Goal: Task Accomplishment & Management: Manage account settings

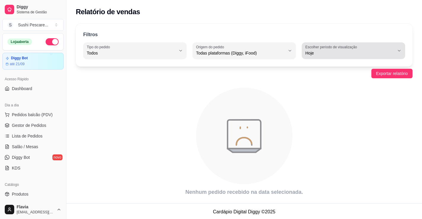
select select "ALL"
select select "0"
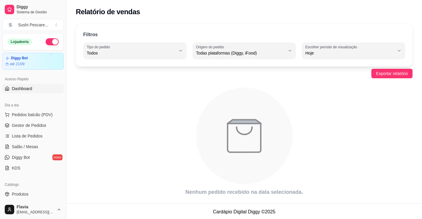
click at [32, 92] on link "Dashboard" at bounding box center [32, 88] width 61 height 9
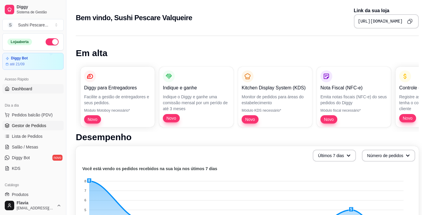
click at [19, 125] on span "Gestor de Pedidos" at bounding box center [29, 125] width 34 height 6
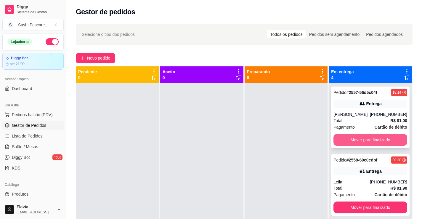
click at [348, 139] on button "Mover para finalizado" at bounding box center [371, 140] width 74 height 12
click at [348, 139] on div "Pedido # 2558-60c0cdbf 20:30 Entrega Leila [PHONE_NUMBER] Total R$ 91,90 Pagame…" at bounding box center [370, 192] width 83 height 219
click at [348, 139] on button "Mover para finalizado" at bounding box center [370, 140] width 71 height 12
click at [348, 139] on button "Mover para finalizado" at bounding box center [371, 140] width 74 height 12
click at [348, 139] on div "Mover para finalizado" at bounding box center [371, 140] width 74 height 12
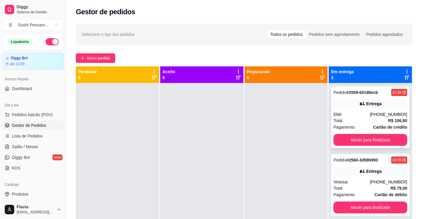
click at [348, 134] on div "Pedido # 2559-60198ecb 21:34 Entrega Eliel [PHONE_NUMBER] Total R$ 106,80 Pagam…" at bounding box center [370, 118] width 79 height 62
click at [352, 143] on button "Mover para finalizado" at bounding box center [371, 140] width 74 height 12
click at [352, 143] on div "Mover para finalizado" at bounding box center [371, 140] width 74 height 12
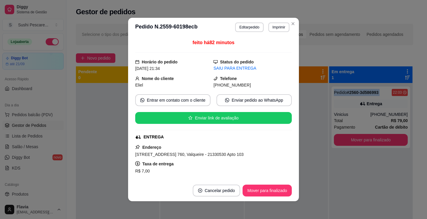
click at [352, 143] on button "Mover para finalizado" at bounding box center [371, 140] width 74 height 12
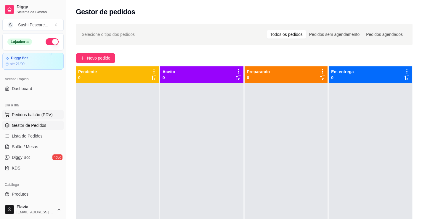
click at [20, 114] on span "Pedidos balcão (PDV)" at bounding box center [32, 115] width 41 height 6
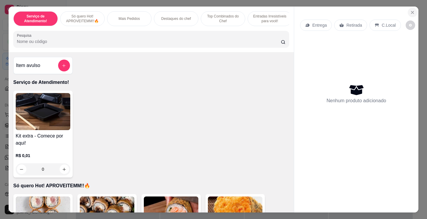
click at [412, 12] on icon "Close" at bounding box center [412, 12] width 2 height 2
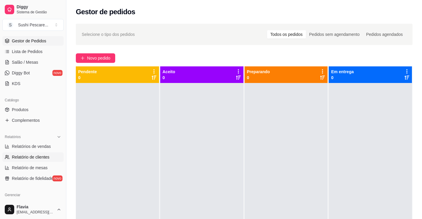
scroll to position [119, 0]
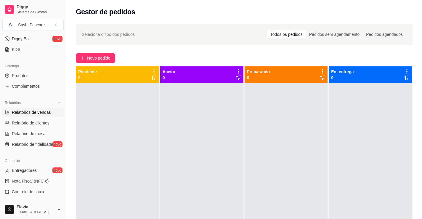
click at [25, 111] on span "Relatórios de vendas" at bounding box center [31, 112] width 39 height 6
select select "ALL"
select select "0"
